Goal: Task Accomplishment & Management: Manage account settings

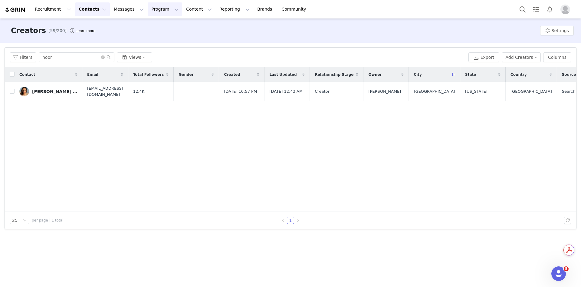
click at [148, 11] on button "Program Program" at bounding box center [165, 9] width 34 height 14
click at [153, 51] on p "Payments" at bounding box center [148, 49] width 21 height 6
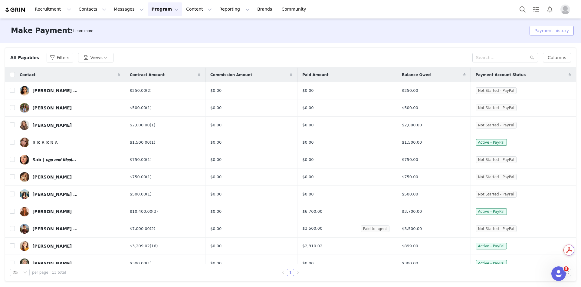
click at [551, 33] on button "Payment history" at bounding box center [551, 31] width 44 height 10
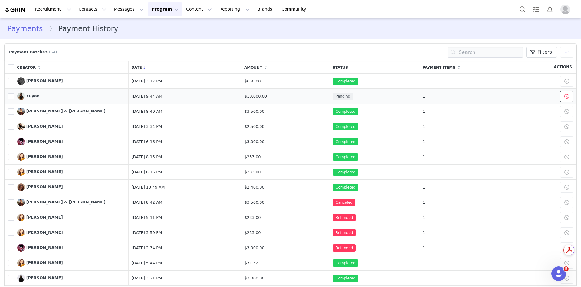
click at [563, 99] on span at bounding box center [566, 96] width 7 height 7
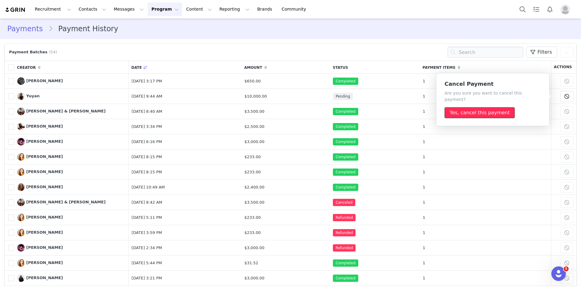
click at [490, 107] on button "Yes, cancel this payment" at bounding box center [479, 112] width 70 height 11
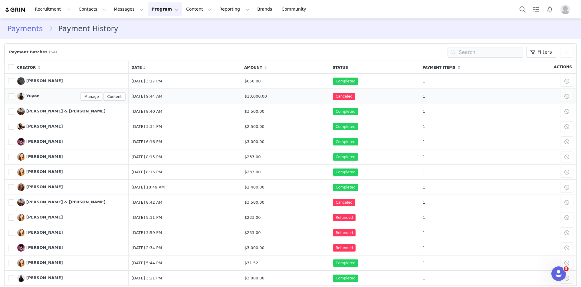
click at [27, 94] on span "Yuyan" at bounding box center [32, 95] width 13 height 5
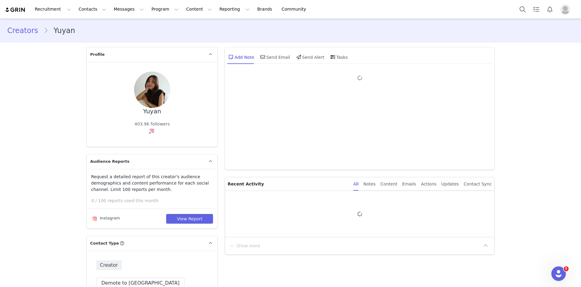
type input "+1 (United States)"
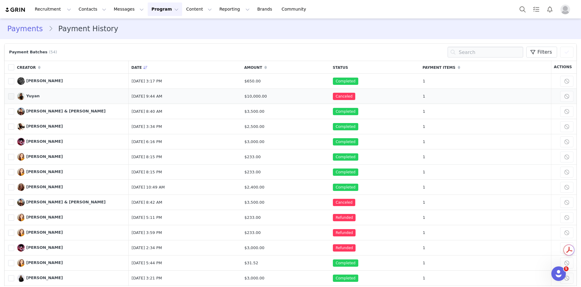
click at [12, 96] on span at bounding box center [11, 96] width 6 height 6
click at [14, 93] on input "796148" at bounding box center [14, 93] width 0 height 0
click at [35, 29] on link "Payments" at bounding box center [27, 28] width 41 height 11
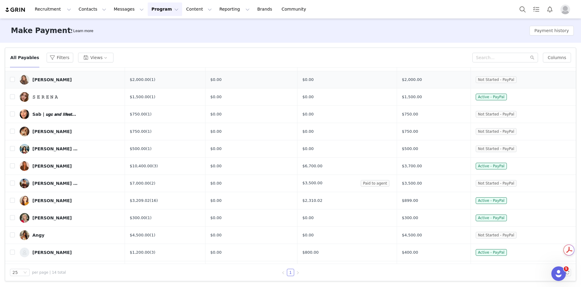
scroll to position [60, 0]
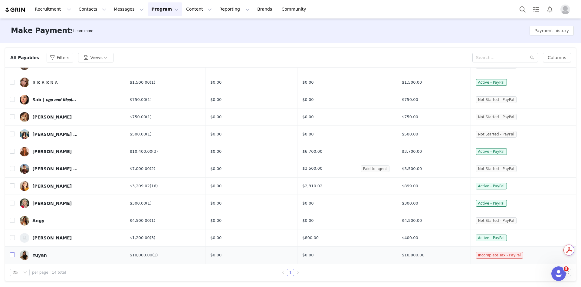
click at [11, 257] on input "checkbox" at bounding box center [12, 254] width 5 height 5
checkbox input "true"
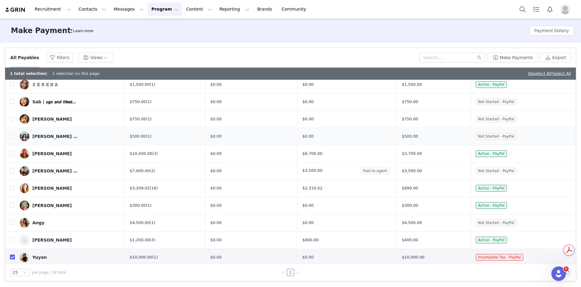
scroll to position [72, 0]
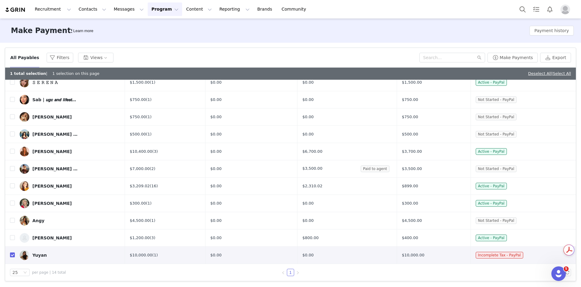
click at [411, 30] on div "Make Payments Learn more Payment history" at bounding box center [290, 30] width 581 height 24
